Goal: Task Accomplishment & Management: Manage account settings

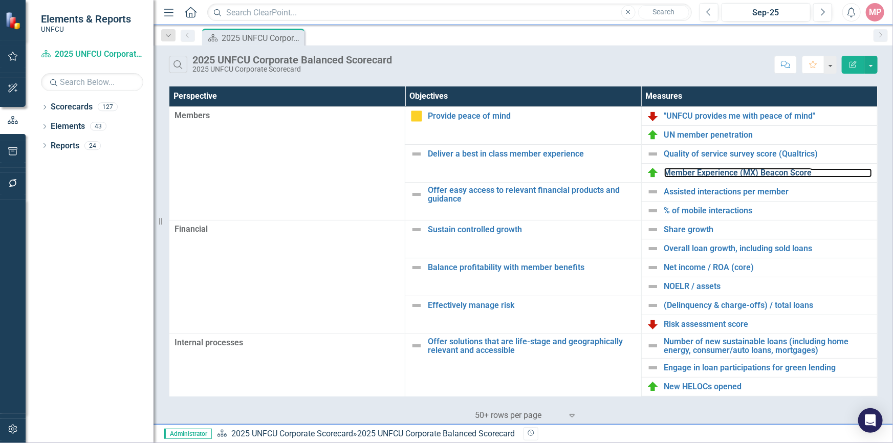
drag, startPoint x: 738, startPoint y: 172, endPoint x: 62, endPoint y: 290, distance: 686.1
click at [738, 172] on link "Member Experience (MX) Beacon Score" at bounding box center [769, 172] width 208 height 9
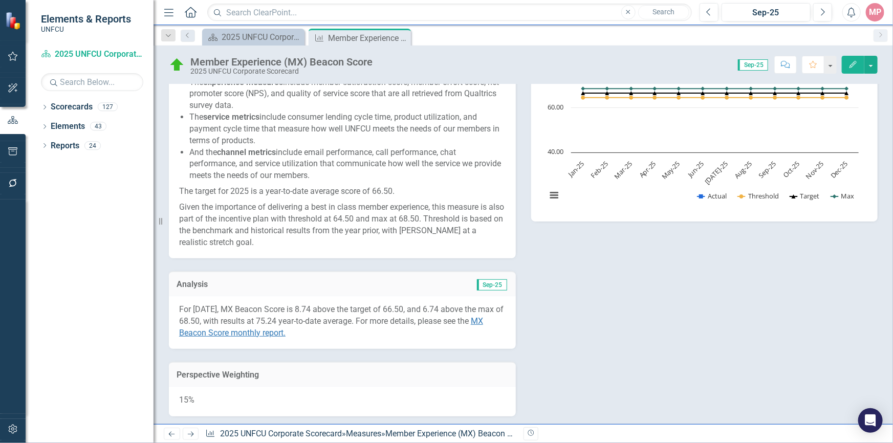
scroll to position [326, 0]
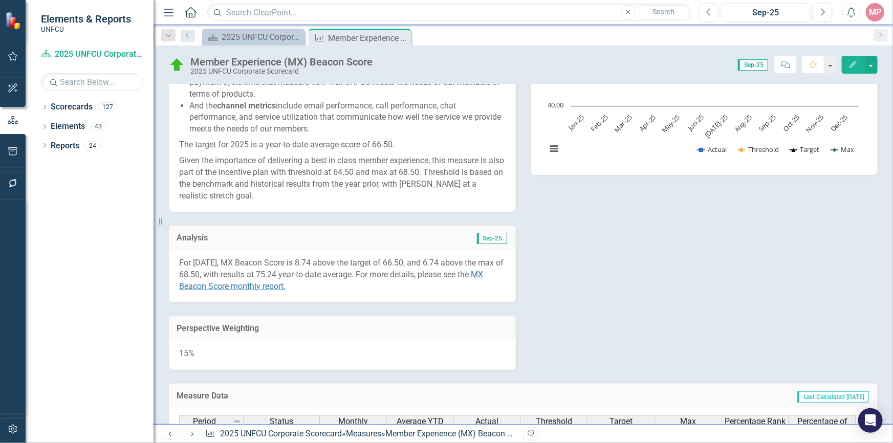
click at [354, 293] on div "For September 2025, MX Beacon Score is 8.74 above the target of 66.50, and 6.74…" at bounding box center [342, 276] width 347 height 53
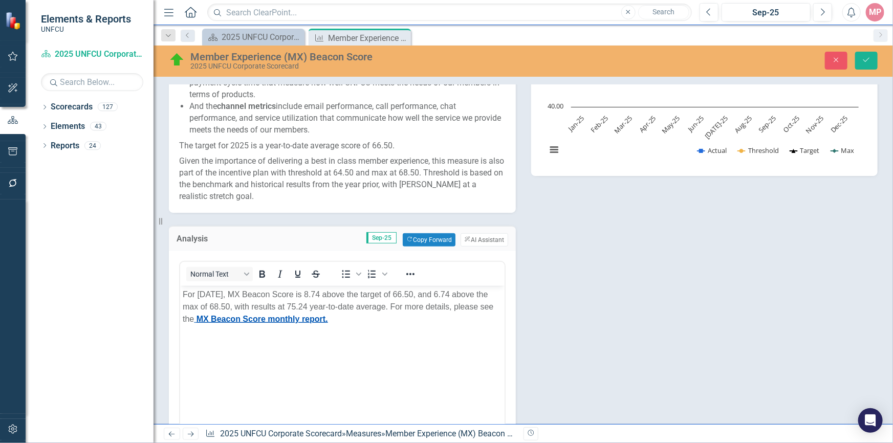
scroll to position [419, 0]
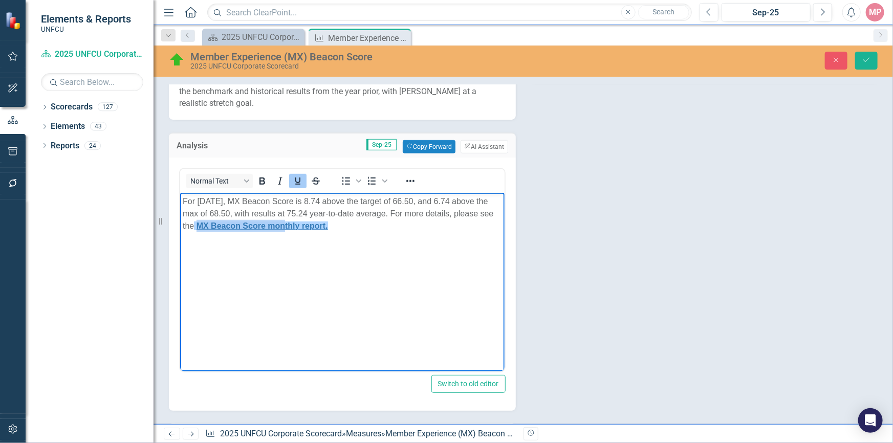
drag, startPoint x: 237, startPoint y: 224, endPoint x: 326, endPoint y: 247, distance: 92.0
click at [326, 232] on body "For September 2025, MX Beacon Score is 8.74 above the target of 66.50, and 6.74…" at bounding box center [342, 270] width 325 height 154
drag, startPoint x: 334, startPoint y: 260, endPoint x: 384, endPoint y: 228, distance: 58.5
click at [338, 259] on body "For September 2025, MX Beacon Score is 8.74 above the target of 66.50, and 6.74…" at bounding box center [342, 270] width 325 height 154
drag, startPoint x: 375, startPoint y: 226, endPoint x: 236, endPoint y: 223, distance: 138.8
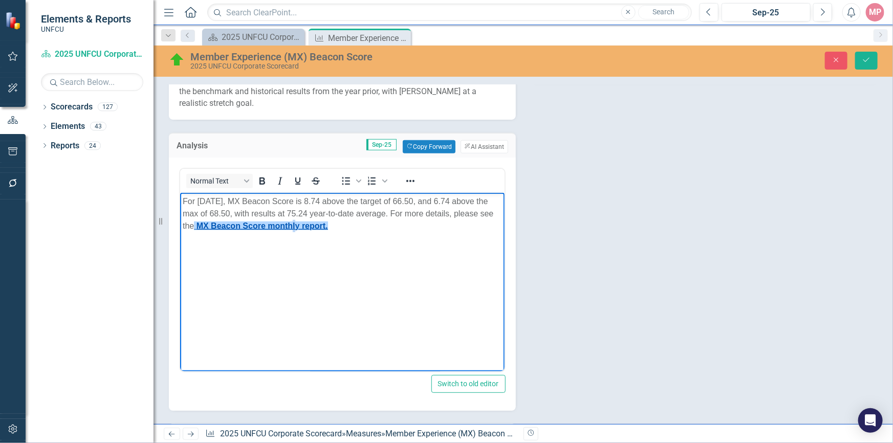
click at [236, 223] on p "For September 2025, MX Beacon Score is 8.74 above the target of 66.50, and 6.74…" at bounding box center [342, 213] width 320 height 37
click at [415, 181] on icon "Reveal or hide additional toolbar items" at bounding box center [410, 181] width 12 height 12
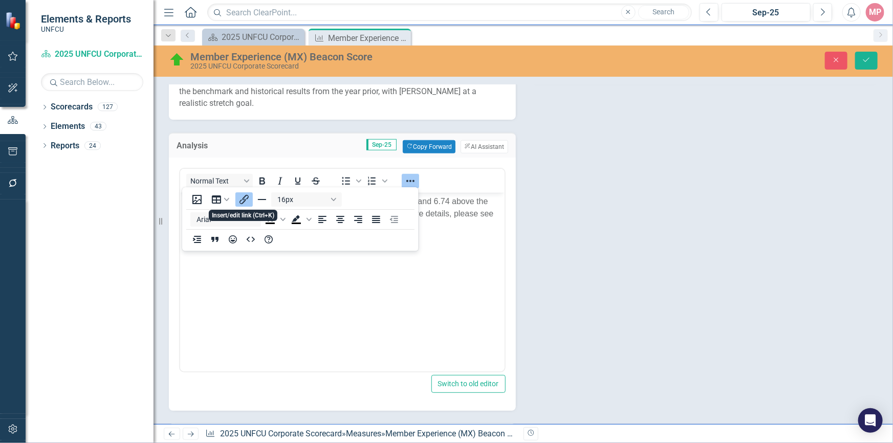
click at [246, 200] on icon "Insert/edit link" at bounding box center [244, 200] width 12 height 12
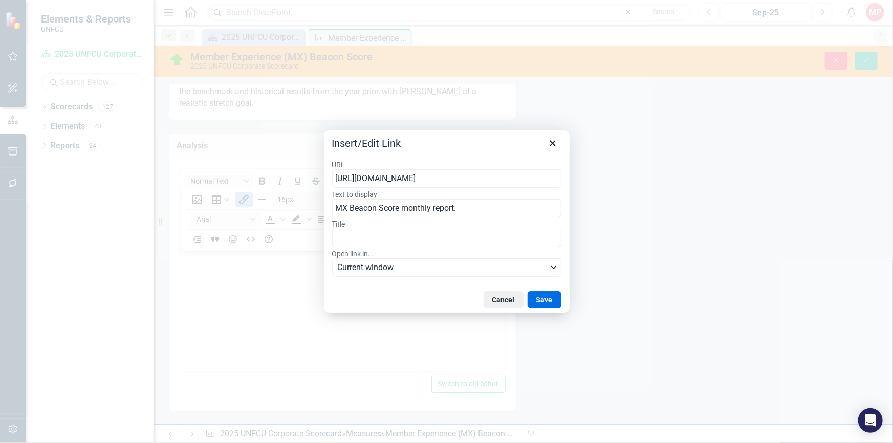
scroll to position [0, 0]
drag, startPoint x: 558, startPoint y: 178, endPoint x: 249, endPoint y: 172, distance: 309.3
click at [240, 173] on div "Insert/Edit Link URL http://unfcu.clearpointstrategy.com/wp-content/uploads/202…" at bounding box center [446, 221] width 893 height 443
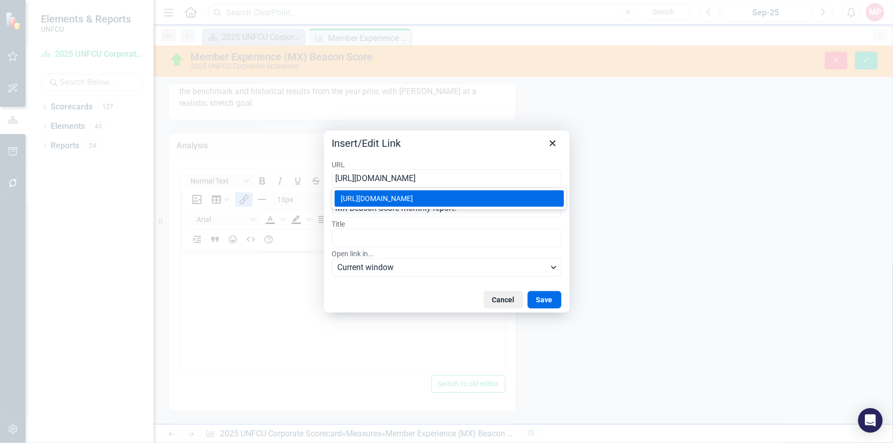
type input "http://unfcu.clearpointstrategy.com/wp-content/uploads/2025/10/MX-Beacon-Score_…"
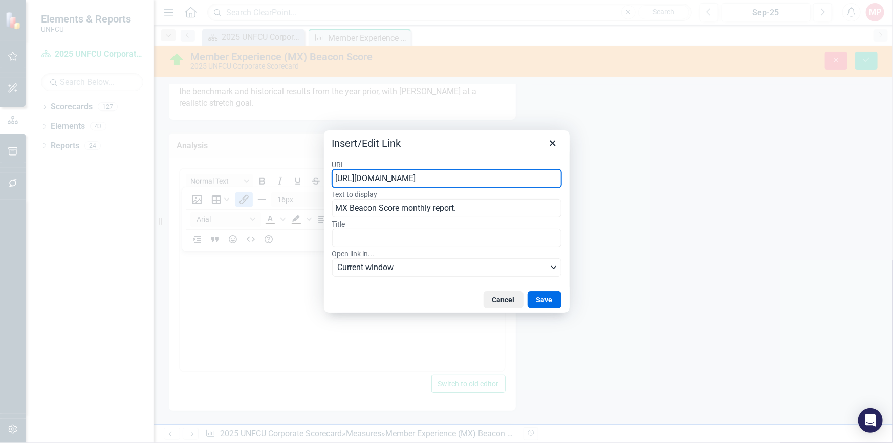
click at [500, 143] on div "Insert/Edit Link" at bounding box center [447, 142] width 246 height 22
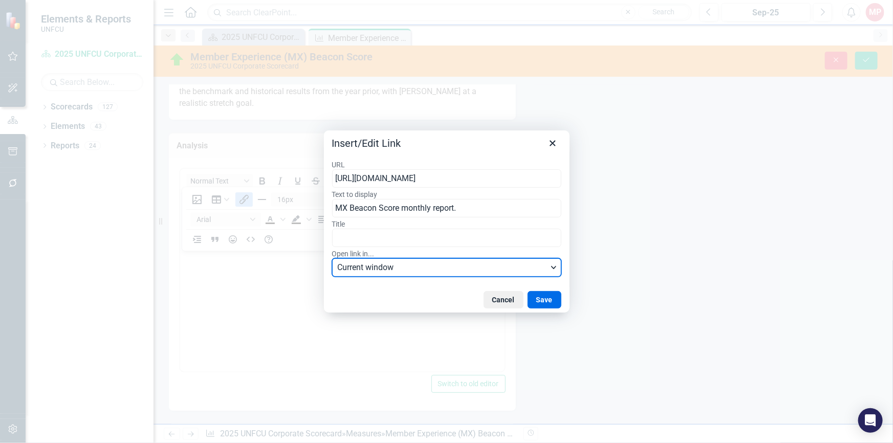
scroll to position [0, 0]
click at [388, 269] on span "Current window" at bounding box center [442, 268] width 210 height 12
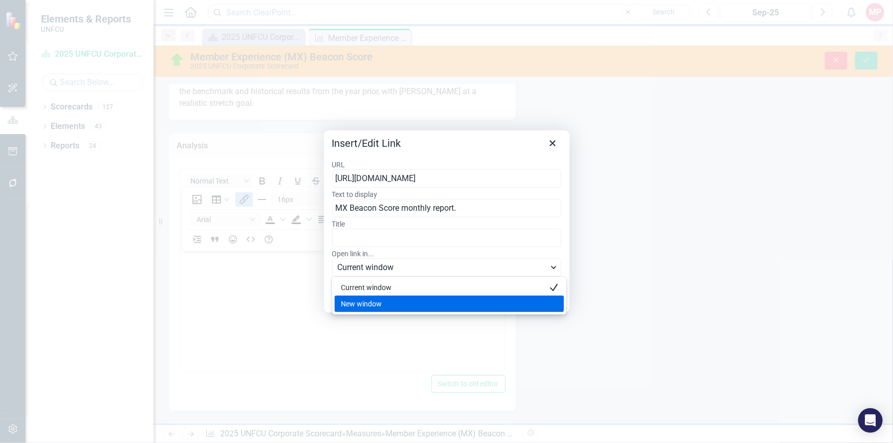
click at [373, 301] on div "New window" at bounding box center [442, 304] width 203 height 12
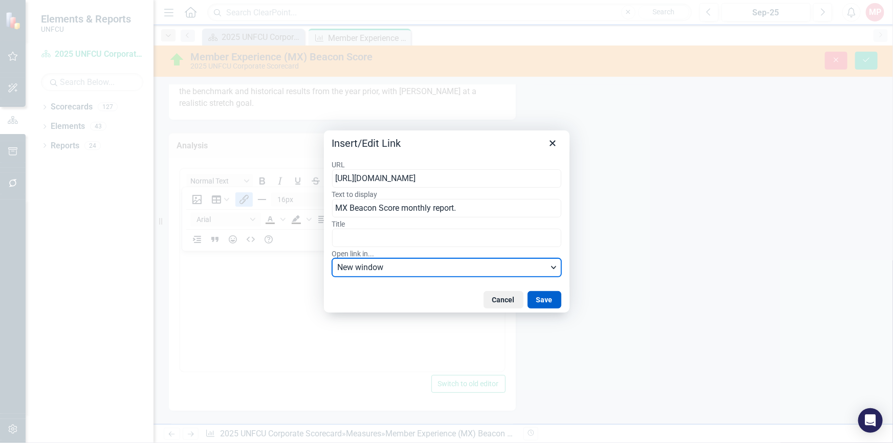
click at [557, 303] on button "Save" at bounding box center [545, 299] width 34 height 17
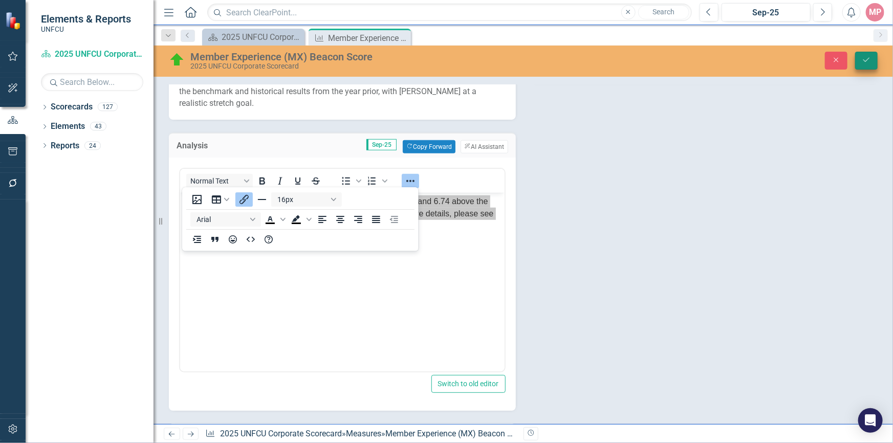
click at [870, 61] on icon "Save" at bounding box center [866, 59] width 9 height 7
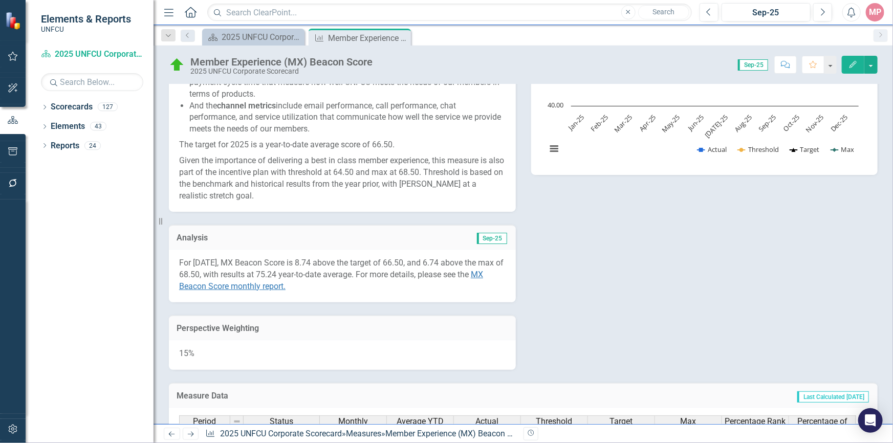
scroll to position [372, 0]
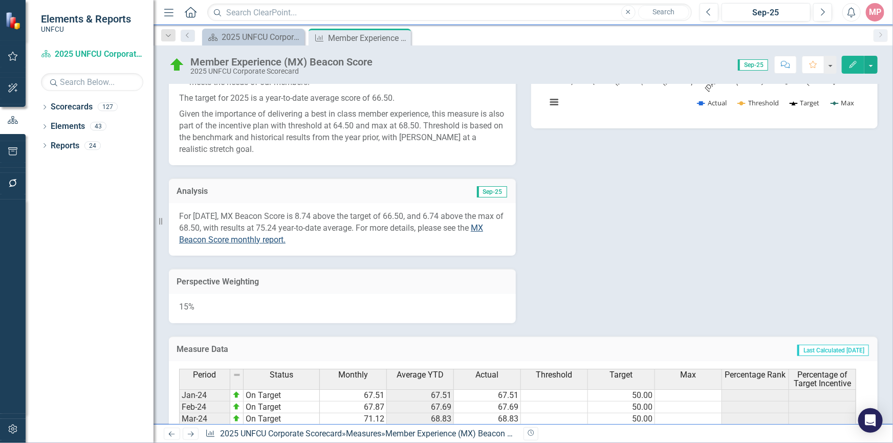
click at [288, 239] on span "MX Beacon Score monthly report" at bounding box center [331, 234] width 304 height 22
click at [712, 8] on button "Previous" at bounding box center [709, 12] width 19 height 18
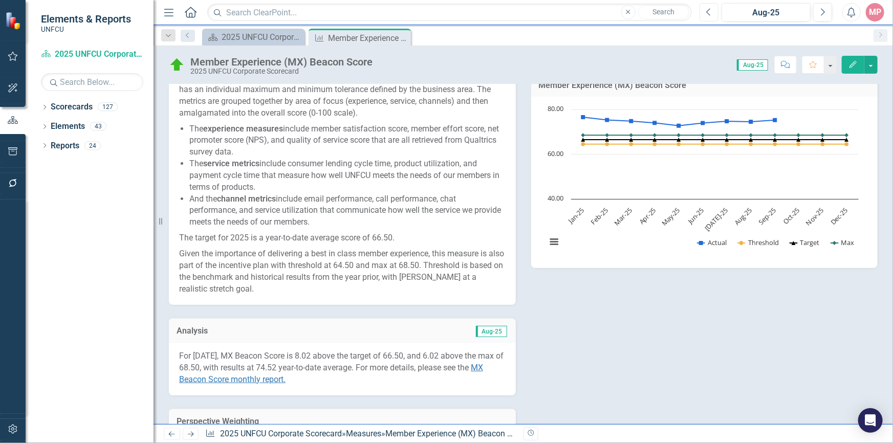
scroll to position [372, 0]
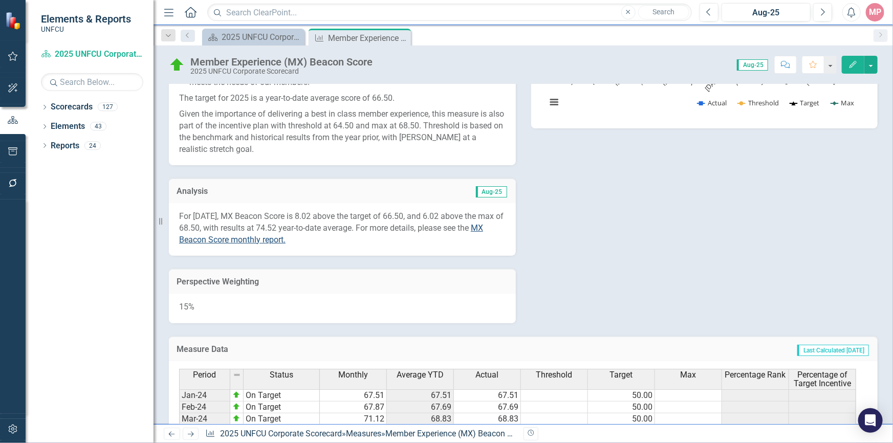
click at [266, 240] on span "MX Beacon Score monthly report" at bounding box center [331, 234] width 304 height 22
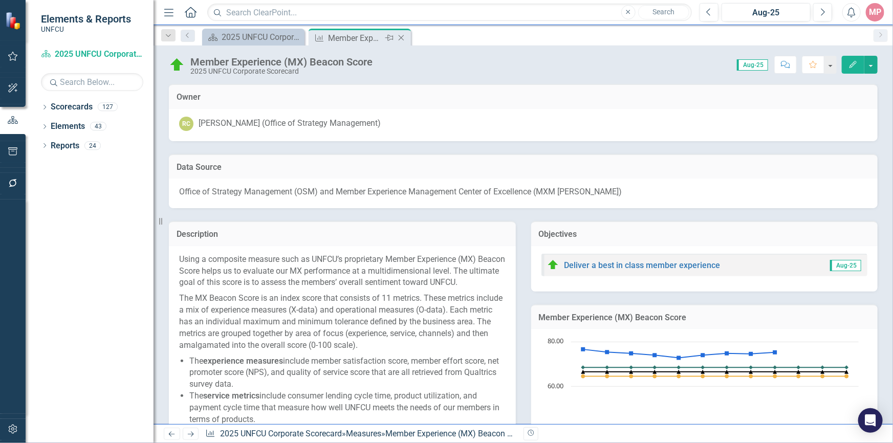
click at [404, 36] on icon "Close" at bounding box center [401, 38] width 10 height 8
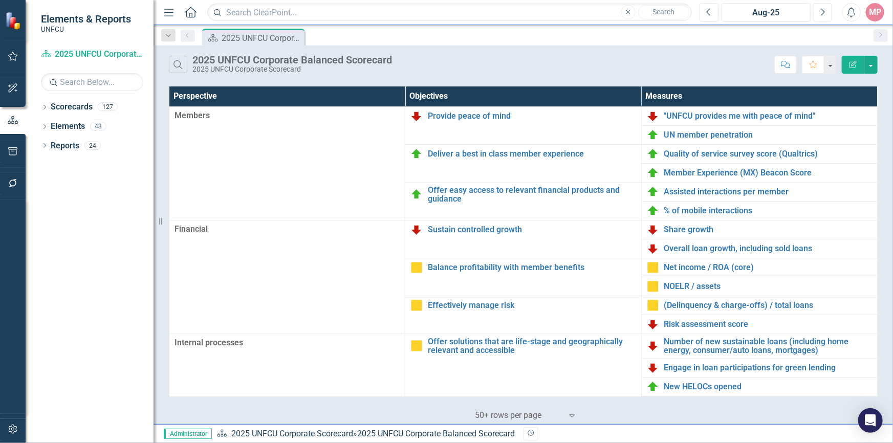
click at [824, 13] on icon "button" at bounding box center [824, 11] width 4 height 7
